Goal: Information Seeking & Learning: Learn about a topic

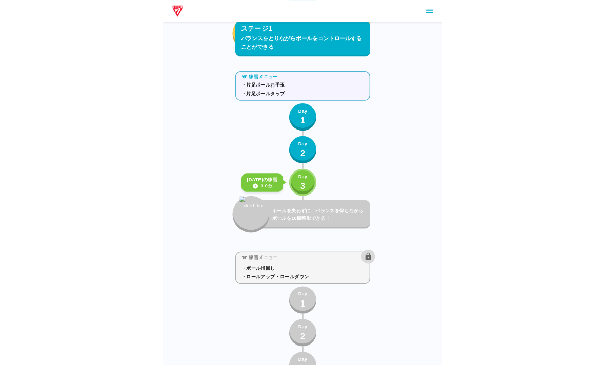
scroll to position [633, 0]
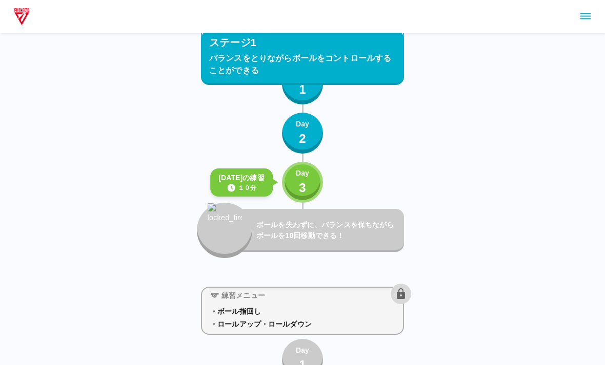
click at [297, 181] on div "Day 3" at bounding box center [302, 182] width 13 height 29
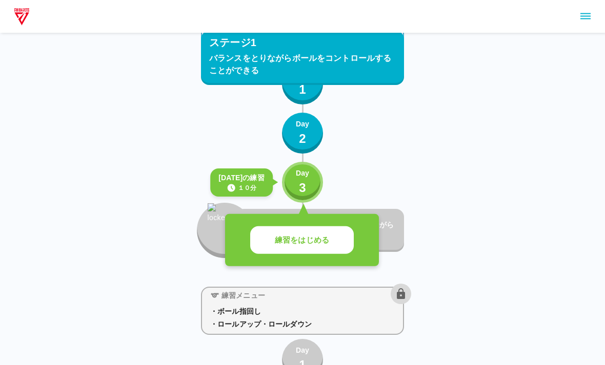
click at [312, 232] on button "練習をはじめる" at bounding box center [302, 241] width 104 height 28
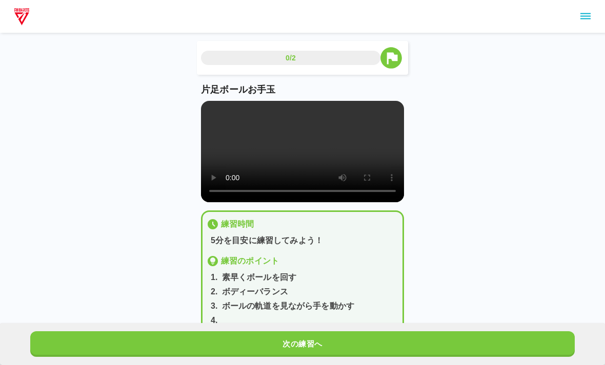
click at [286, 138] on video at bounding box center [302, 151] width 203 height 101
click at [223, 117] on video at bounding box center [302, 151] width 203 height 101
click at [218, 102] on video at bounding box center [302, 151] width 203 height 101
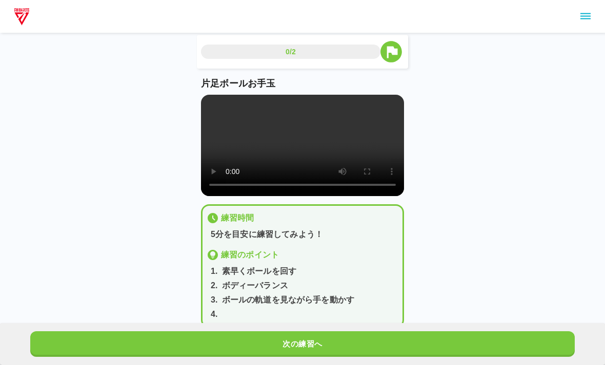
scroll to position [15, 0]
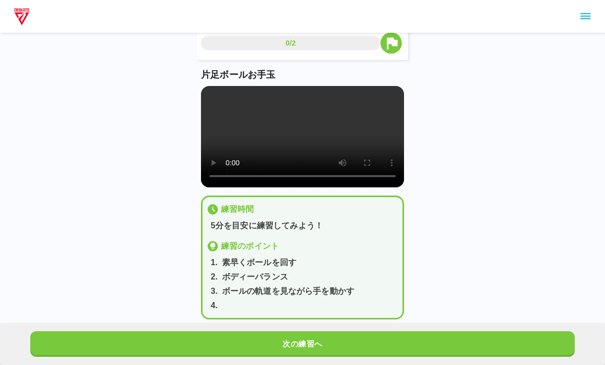
click at [222, 92] on video at bounding box center [302, 136] width 203 height 101
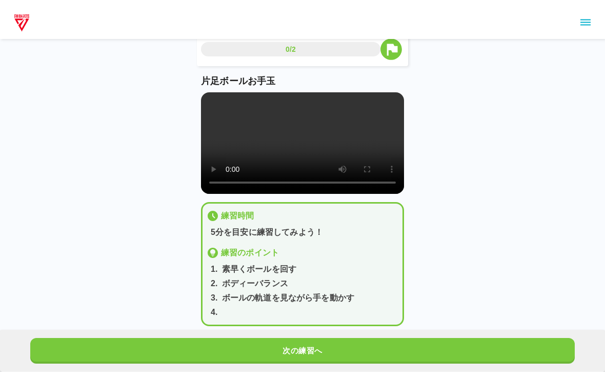
scroll to position [3, 0]
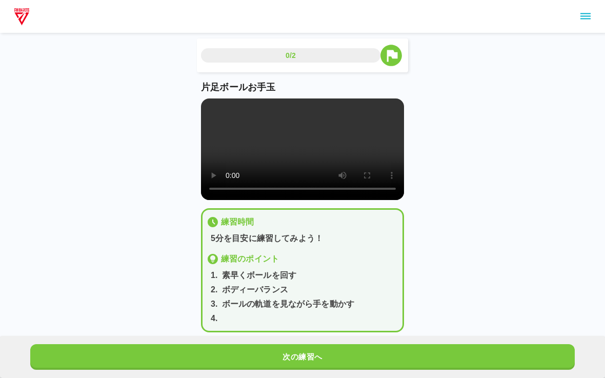
click at [210, 101] on video at bounding box center [302, 148] width 203 height 101
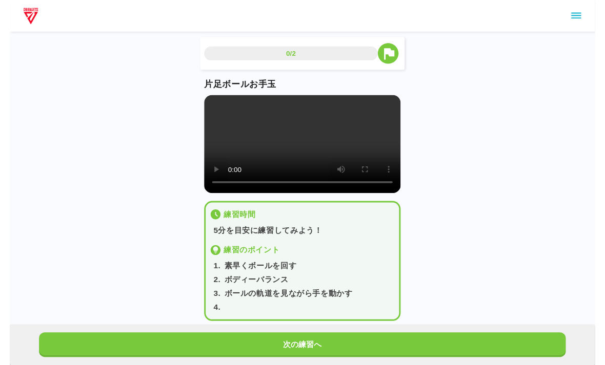
scroll to position [15, 0]
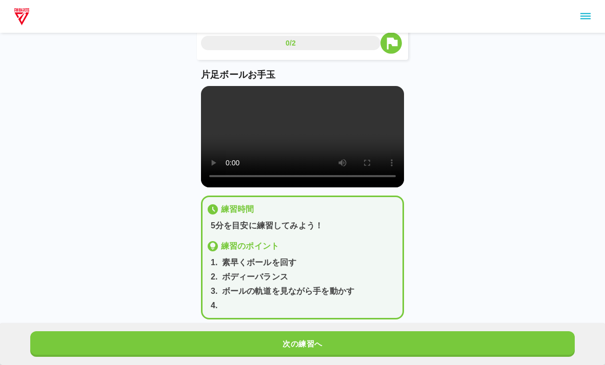
click at [434, 357] on button "次の練習へ" at bounding box center [302, 345] width 544 height 26
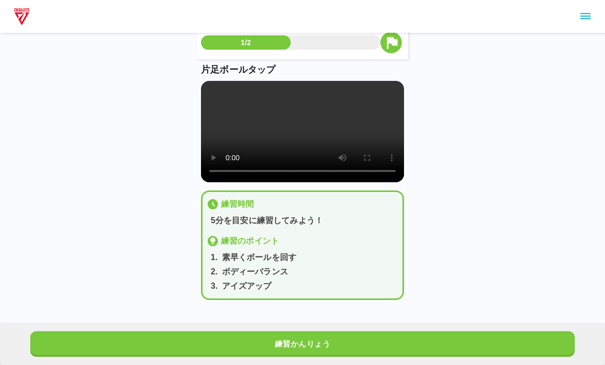
scroll to position [21, 0]
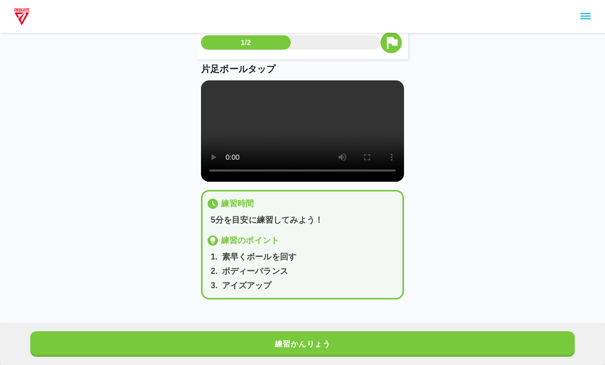
click at [302, 133] on video at bounding box center [302, 130] width 203 height 101
click at [228, 86] on video at bounding box center [302, 130] width 203 height 101
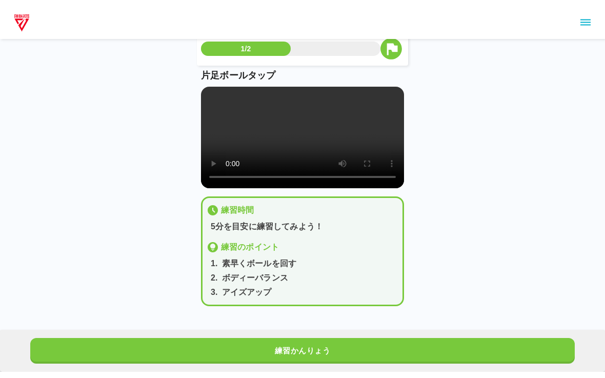
scroll to position [8, 0]
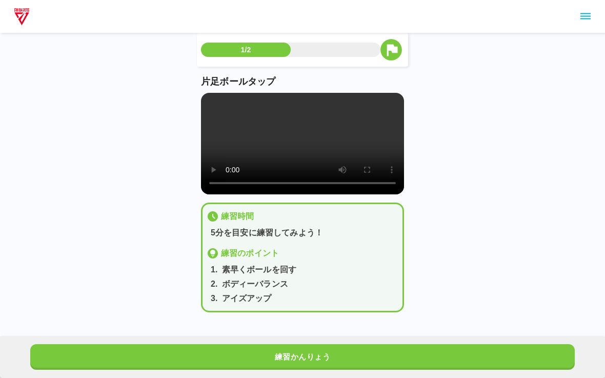
click at [207, 104] on video at bounding box center [302, 143] width 203 height 101
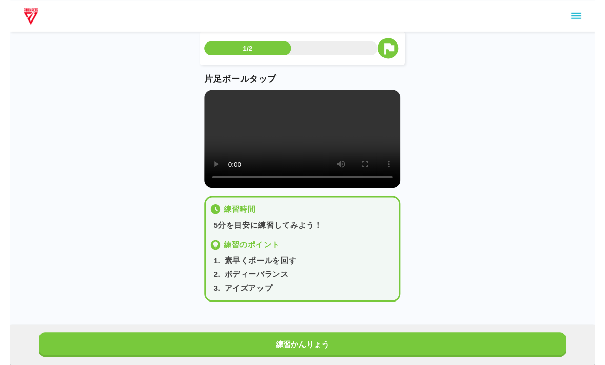
scroll to position [21, 0]
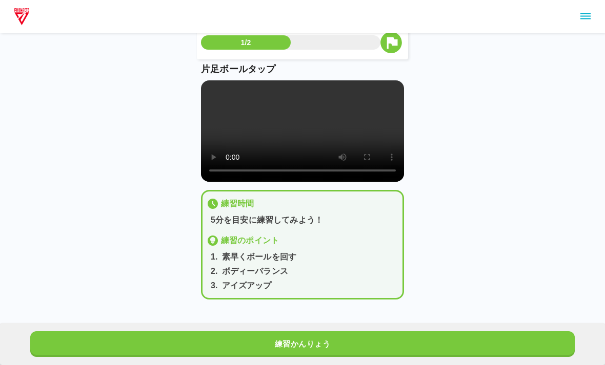
click at [261, 340] on button "練習かんりょう" at bounding box center [302, 345] width 544 height 26
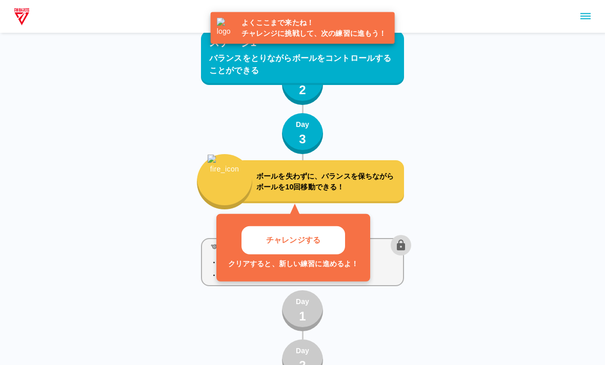
scroll to position [685, 0]
